Goal: Task Accomplishment & Management: Manage account settings

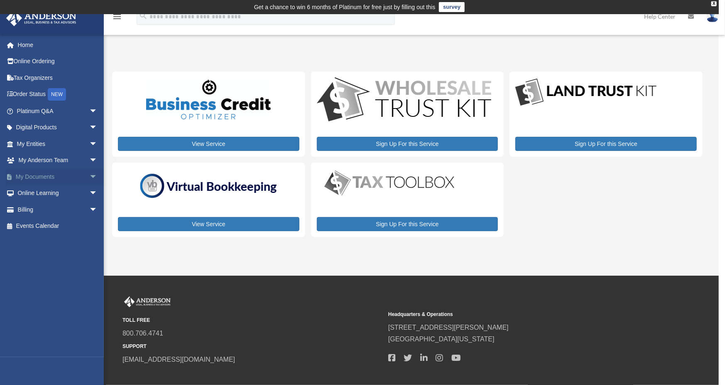
click at [51, 177] on link "My Documents arrow_drop_down" at bounding box center [58, 176] width 104 height 17
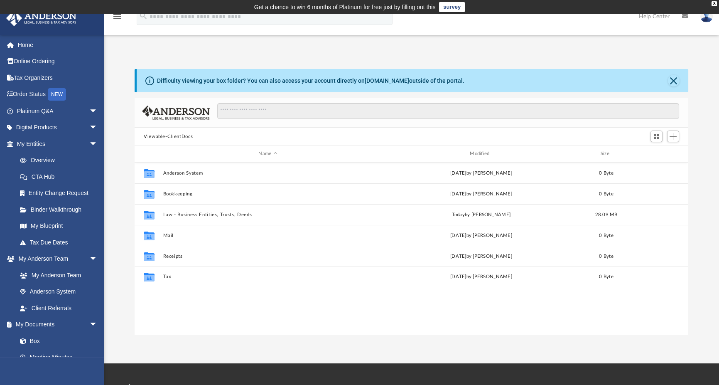
scroll to position [182, 547]
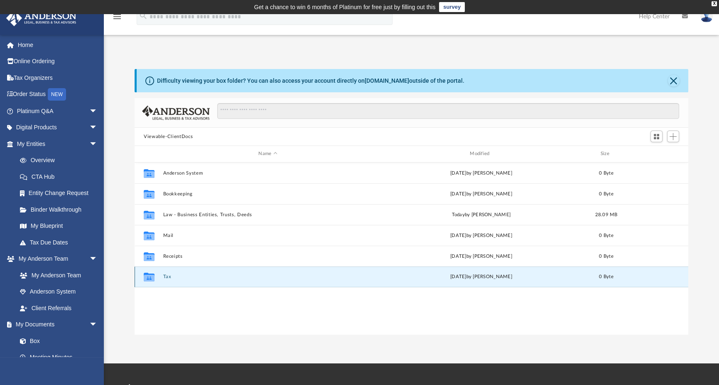
click at [167, 276] on button "Tax" at bounding box center [268, 276] width 210 height 5
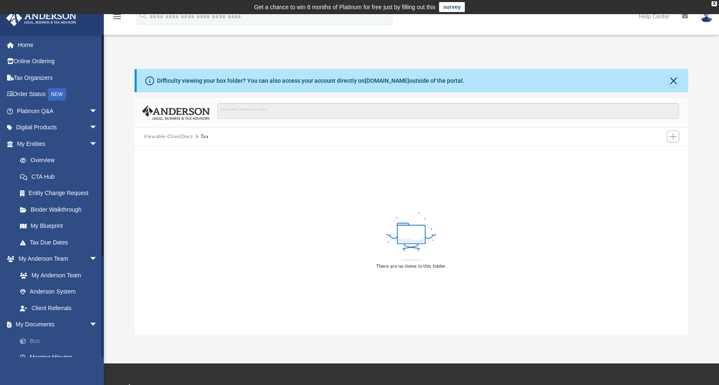
click at [39, 340] on link "Box" at bounding box center [61, 340] width 98 height 17
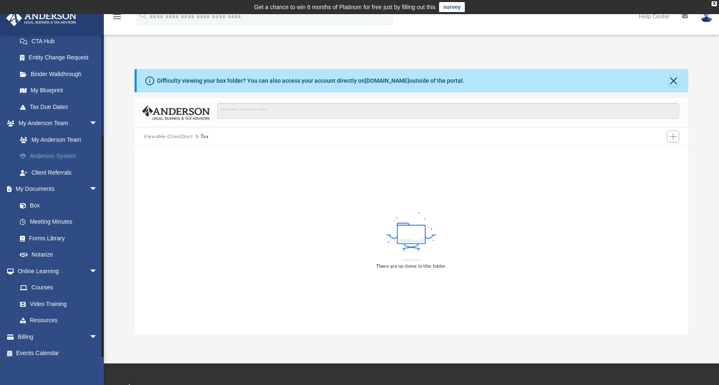
scroll to position [141, 0]
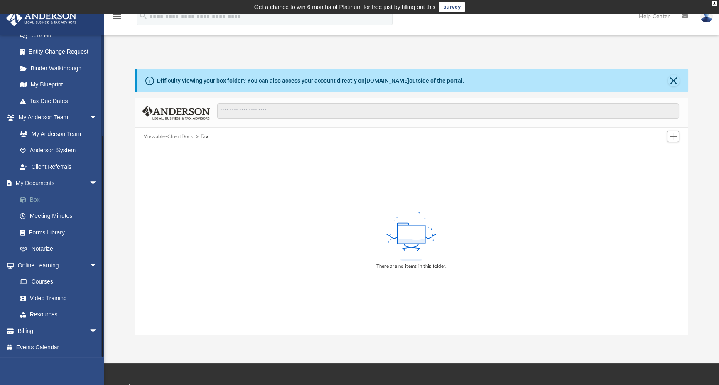
click at [32, 199] on link "Box" at bounding box center [61, 199] width 98 height 17
click at [674, 82] on button "Close" at bounding box center [674, 81] width 12 height 12
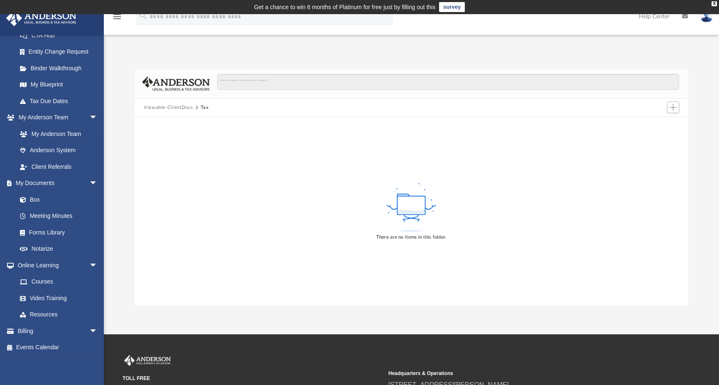
click at [151, 107] on button "Viewable-ClientDocs" at bounding box center [168, 107] width 49 height 7
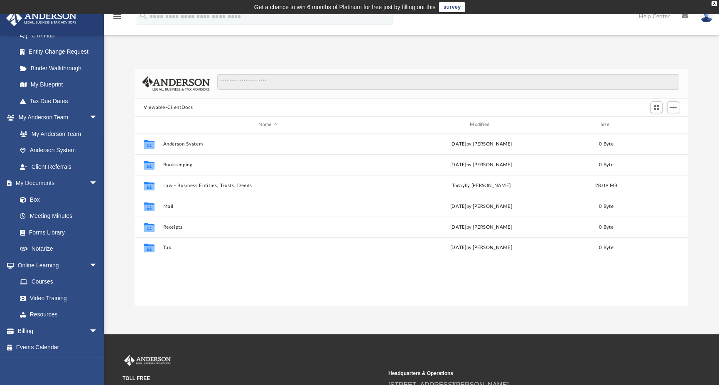
scroll to position [7, 7]
click at [33, 200] on link "Box" at bounding box center [61, 199] width 98 height 17
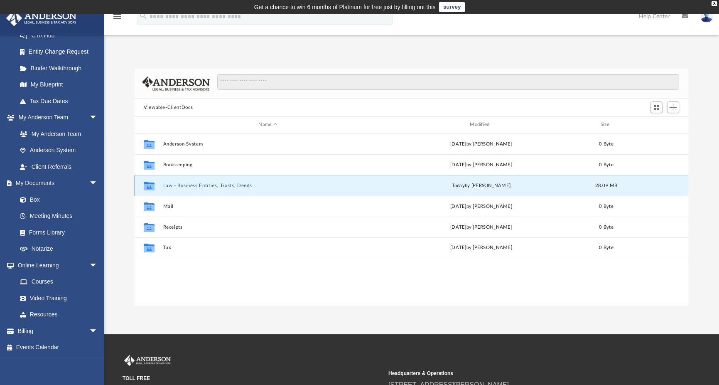
click at [214, 186] on button "Law - Business Entities, Trusts, Deeds" at bounding box center [268, 185] width 210 height 5
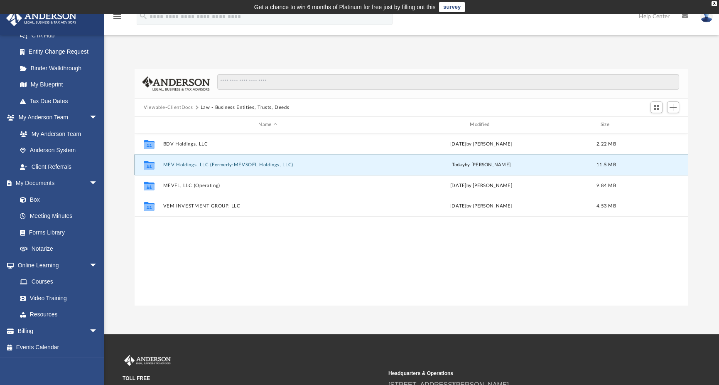
click at [219, 164] on button "MEV Holdings, LLC (Formerly:MEVSOFL Holdings, LLC)" at bounding box center [268, 164] width 210 height 5
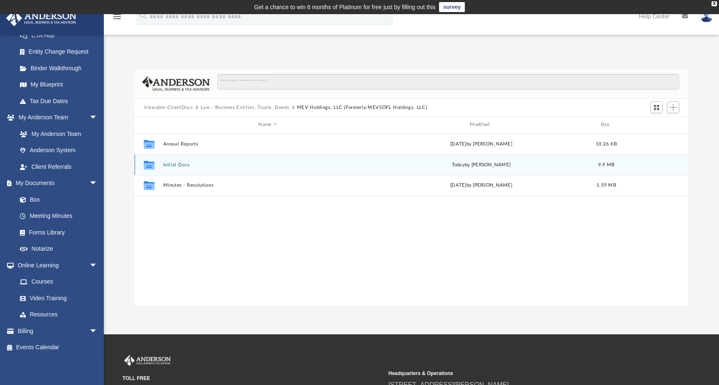
click at [173, 164] on button "Initial Docs" at bounding box center [268, 164] width 210 height 5
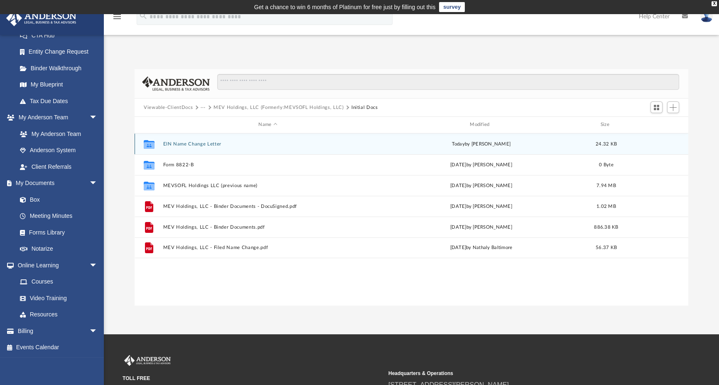
click at [192, 143] on button "EIN Name Change Letter" at bounding box center [268, 143] width 210 height 5
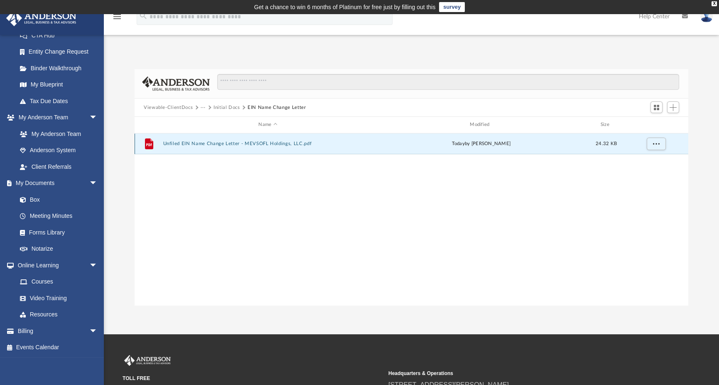
click at [192, 143] on button "Unfiled EIN Name Change Letter - MEVSOFL Holdings, LLC.pdf" at bounding box center [268, 143] width 210 height 5
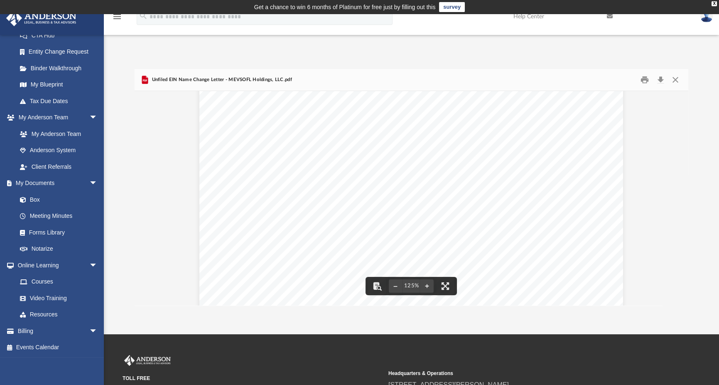
scroll to position [166, 0]
click at [276, 193] on div "[DATE] Department of the Treasury Internal Revenue Service [GEOGRAPHIC_DATA] RE…" at bounding box center [411, 205] width 424 height 548
click at [646, 81] on button "Print" at bounding box center [645, 80] width 17 height 13
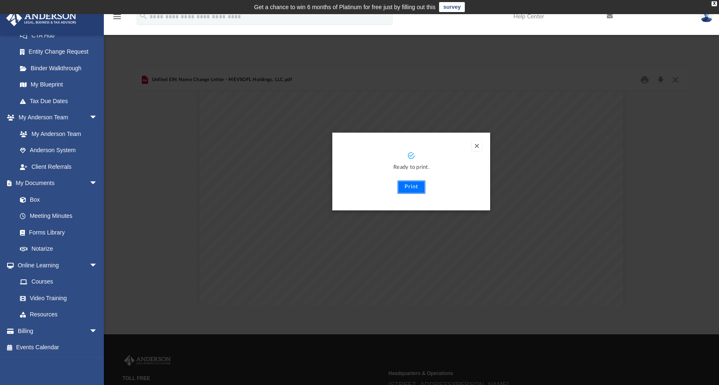
click at [412, 186] on button "Print" at bounding box center [411, 186] width 28 height 13
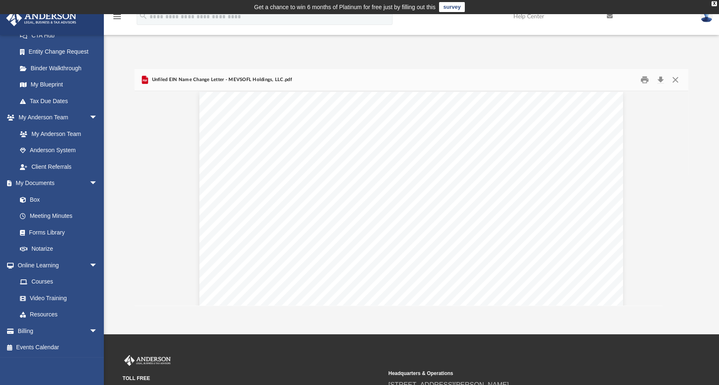
scroll to position [0, 0]
click at [673, 77] on button "Close" at bounding box center [675, 80] width 15 height 13
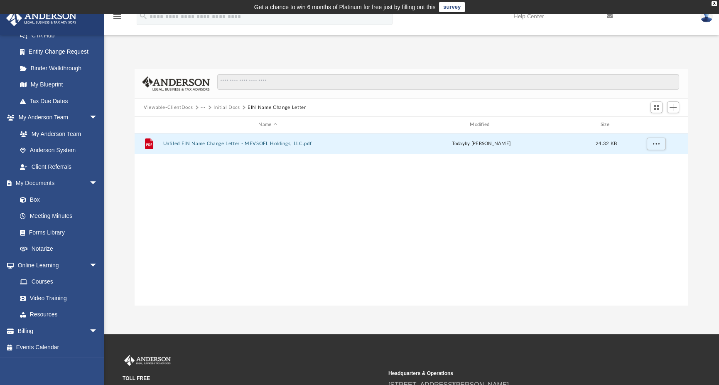
click at [221, 108] on button "Initial Docs" at bounding box center [226, 107] width 27 height 7
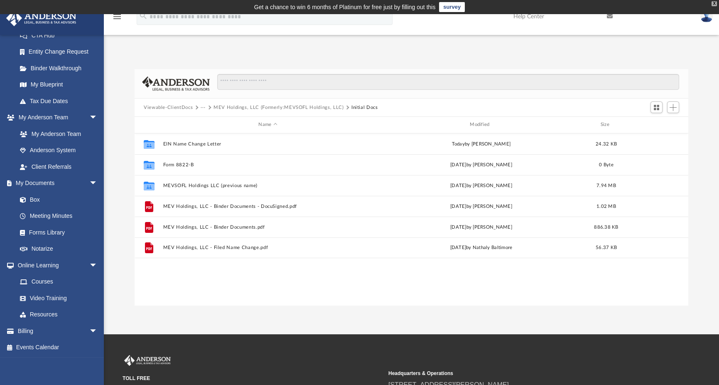
click at [715, 5] on div "X" at bounding box center [713, 3] width 5 height 5
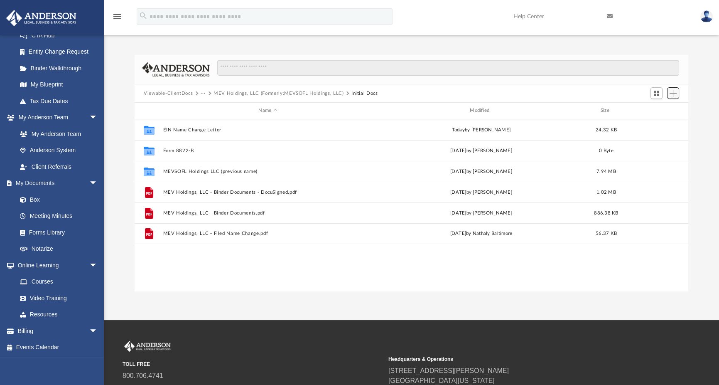
click at [675, 93] on span "Add" at bounding box center [672, 93] width 7 height 7
click at [656, 108] on li "Upload" at bounding box center [661, 109] width 27 height 9
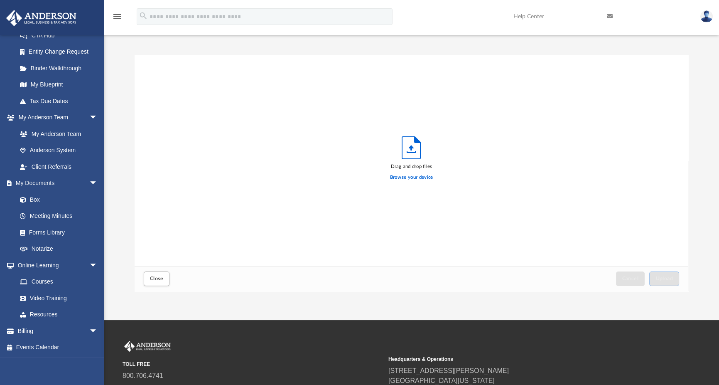
scroll to position [204, 547]
click at [409, 177] on label "Browse your device" at bounding box center [411, 177] width 43 height 7
click at [0, 0] on input "Browse your device" at bounding box center [0, 0] width 0 height 0
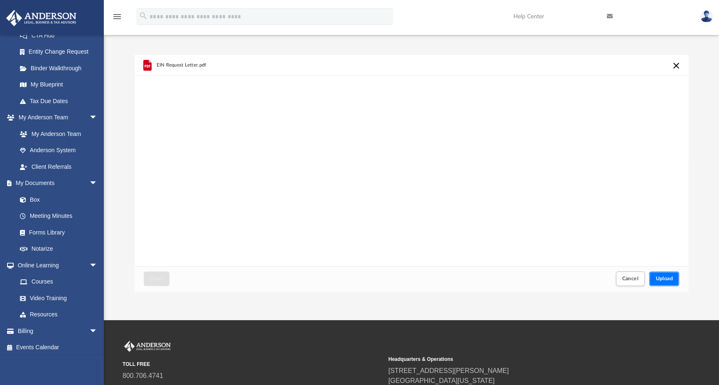
click at [665, 277] on span "Upload" at bounding box center [663, 278] width 17 height 5
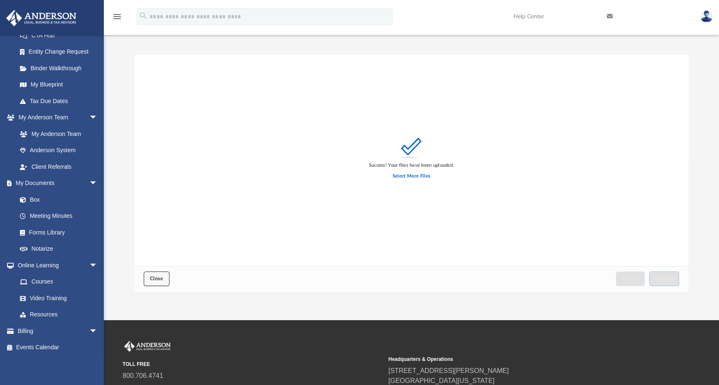
click at [158, 279] on span "Close" at bounding box center [156, 278] width 13 height 5
